Goal: Task Accomplishment & Management: Complete application form

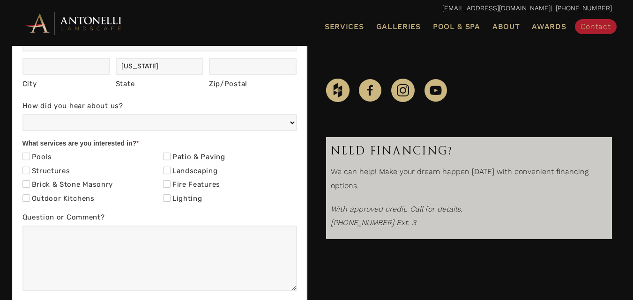
scroll to position [281, 0]
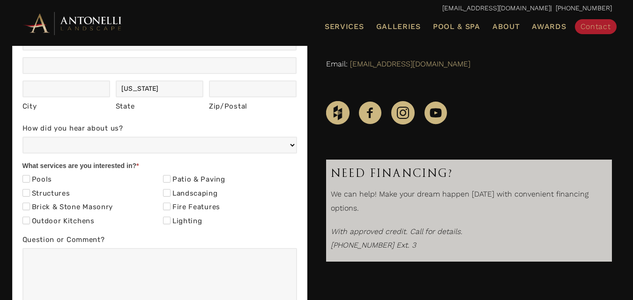
click at [62, 121] on div "First Name * Last Name Phone * Email * Address Address Address Address City Cit…" at bounding box center [159, 150] width 275 height 412
click at [90, 92] on input "City" at bounding box center [66, 89] width 88 height 17
type input "[GEOGRAPHIC_DATA]"
type input "[PERSON_NAME]"
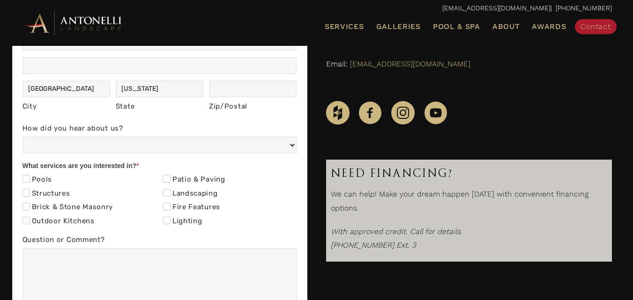
type input "8438729314"
type input "[EMAIL_ADDRESS][DOMAIN_NAME]"
type input "[STREET_ADDRESS]"
type input "SC"
type input "29492"
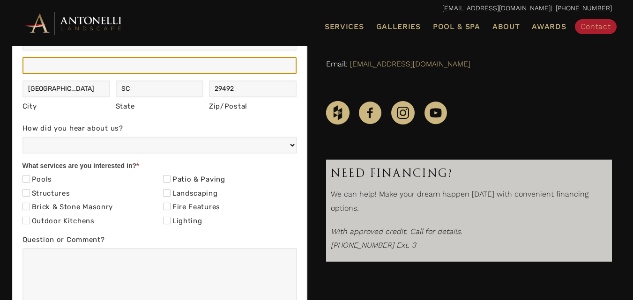
click at [102, 65] on input "Address" at bounding box center [159, 65] width 275 height 17
type input "sc"
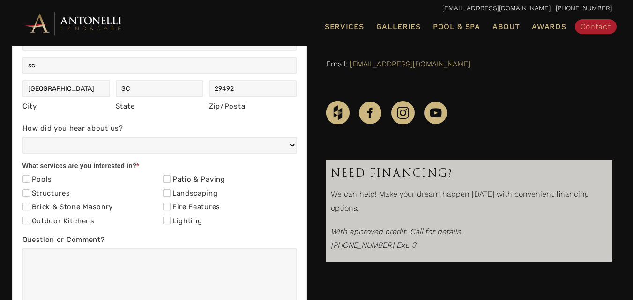
click at [67, 155] on div "How did you hear about us? Web/Google Search Social Media (e.g. Facebook, Insta…" at bounding box center [159, 138] width 275 height 33
click at [70, 181] on div "Pools" at bounding box center [89, 181] width 134 height 14
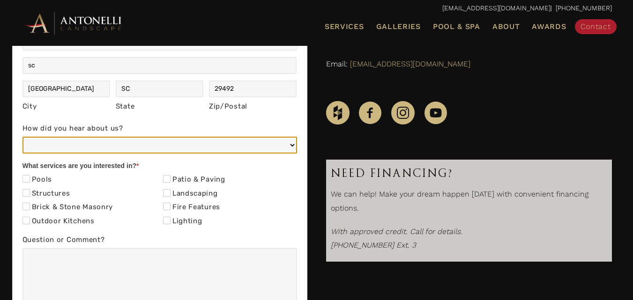
click at [69, 152] on select "Web/Google Search Social Media (e.g. Facebook, Instagram, LinkedIn) Referral (F…" at bounding box center [159, 145] width 275 height 17
select select "Social Media (e.g. Facebook, Instagram, LinkedIn)"
click at [22, 137] on select "Web/Google Search Social Media (e.g. Facebook, Instagram, LinkedIn) Referral (F…" at bounding box center [159, 145] width 275 height 17
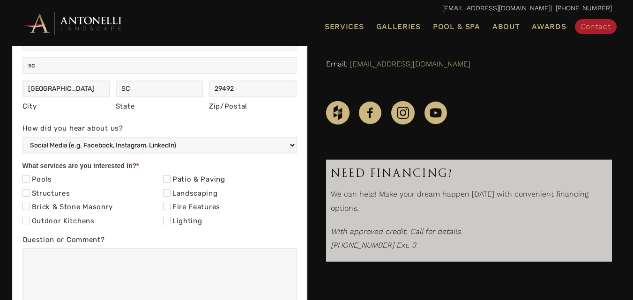
click at [62, 182] on div "Pools" at bounding box center [89, 181] width 134 height 14
click at [53, 180] on div "Pools" at bounding box center [89, 181] width 134 height 14
click at [41, 180] on label "Pools" at bounding box center [37, 179] width 30 height 9
click at [30, 180] on input "Pools" at bounding box center [25, 178] width 7 height 7
checkbox input "true"
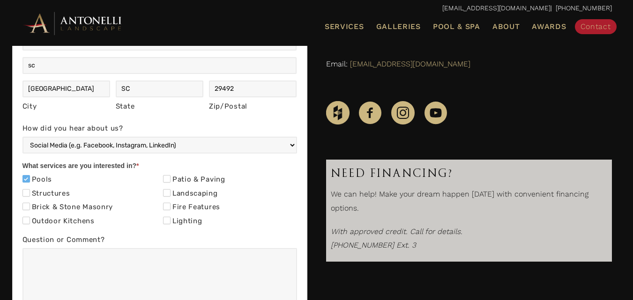
drag, startPoint x: 0, startPoint y: 116, endPoint x: 13, endPoint y: 122, distance: 13.8
click at [6, 118] on div "Contact Us First Name * [PERSON_NAME] Last Name [PERSON_NAME] Phone * 843872931…" at bounding box center [316, 173] width 633 height 440
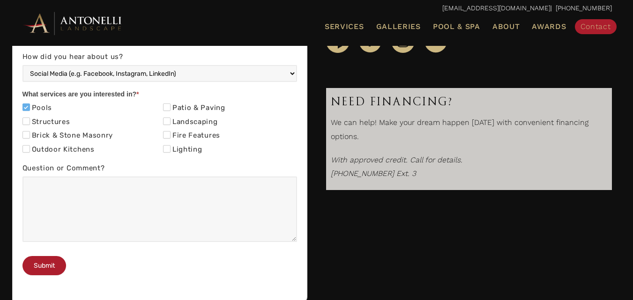
scroll to position [375, 0]
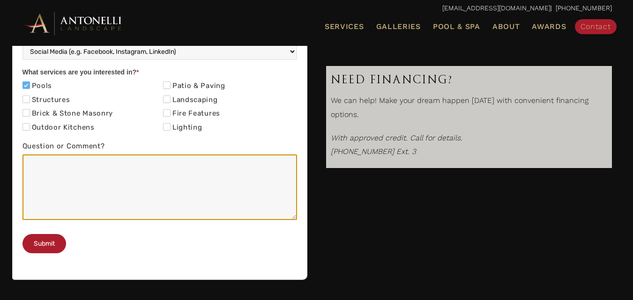
click at [62, 175] on textarea "Question or Comment?" at bounding box center [159, 188] width 275 height 66
paste textarea "Loremi DOL si ame consectet adipisc (elit sedd ei tem inci!) Utl’et do mag ALIQ…"
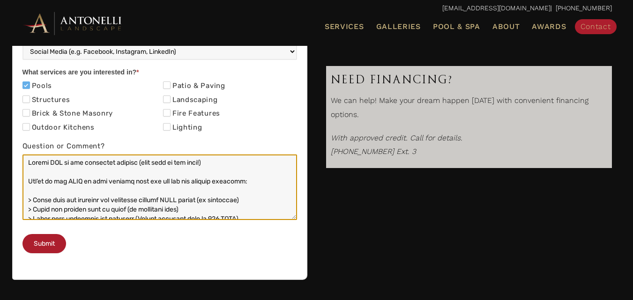
scroll to position [229, 0]
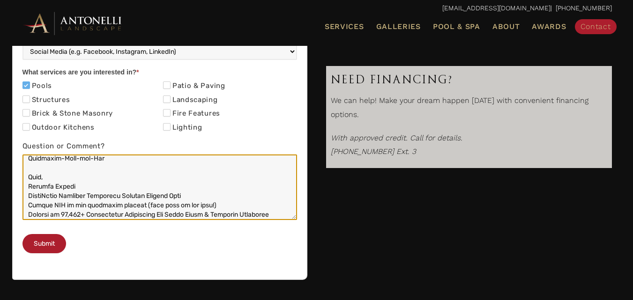
type textarea "Loremi DOL si ame consectet adipisc (elit sedd ei tem inci!) Utl’et do mag ALIQ…"
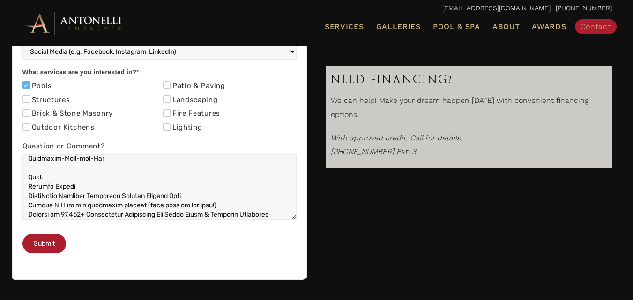
click at [41, 258] on div "Submit" at bounding box center [159, 244] width 275 height 29
click at [52, 254] on button "Submit" at bounding box center [44, 243] width 44 height 19
